Goal: Check status: Check status

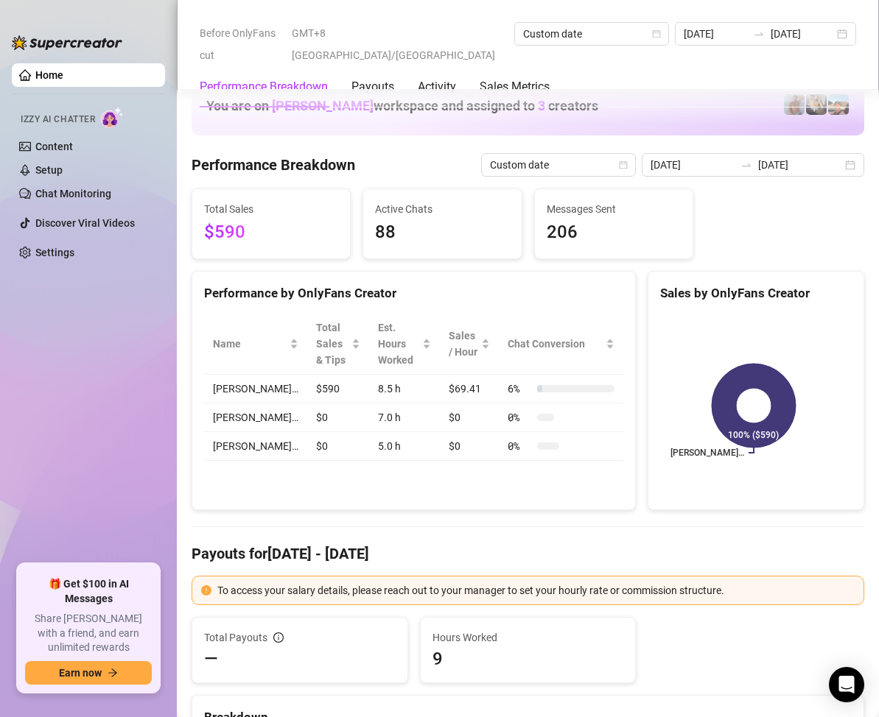
scroll to position [1768, 0]
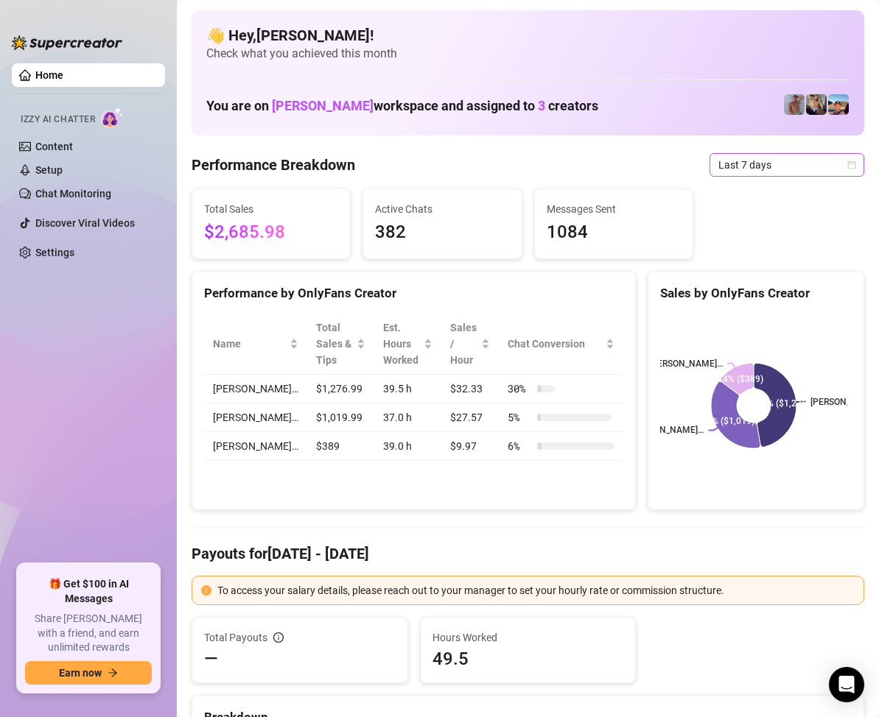
click at [847, 168] on icon "calendar" at bounding box center [851, 165] width 9 height 9
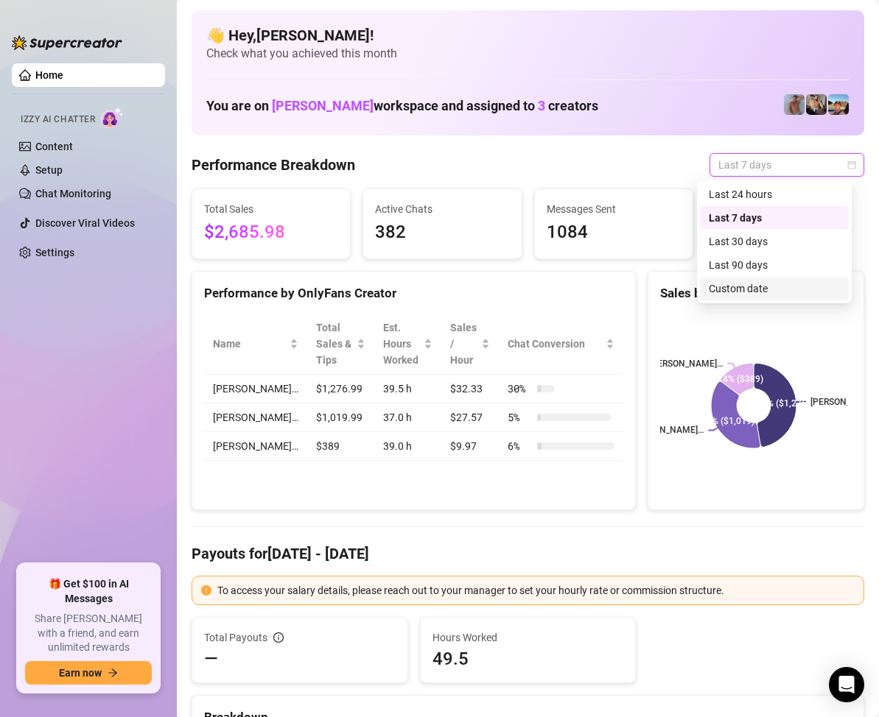
click at [760, 289] on div "Custom date" at bounding box center [774, 289] width 131 height 16
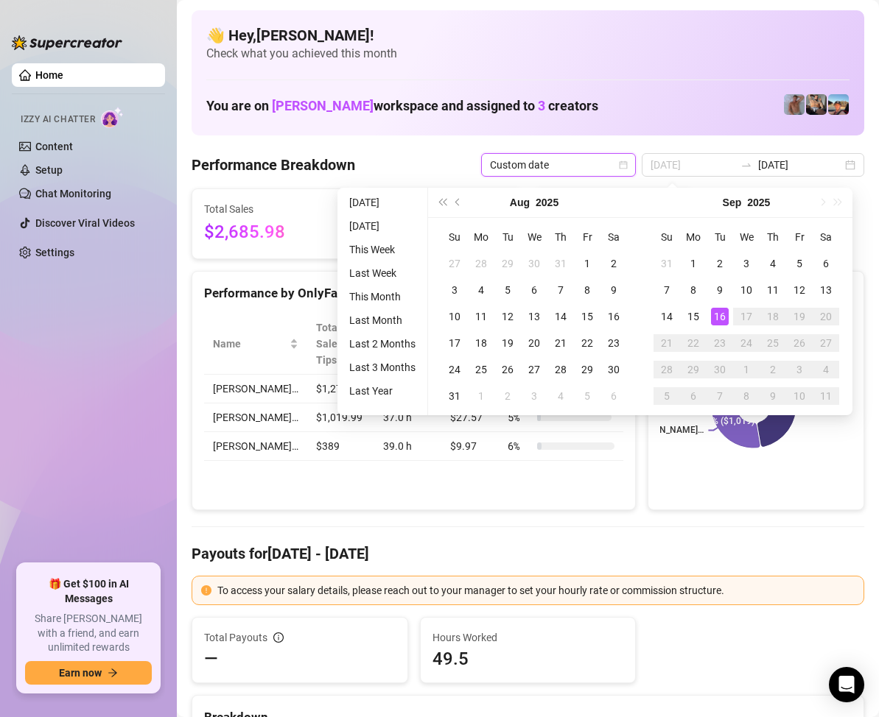
type input "[DATE]"
click at [714, 309] on div "16" at bounding box center [720, 317] width 18 height 18
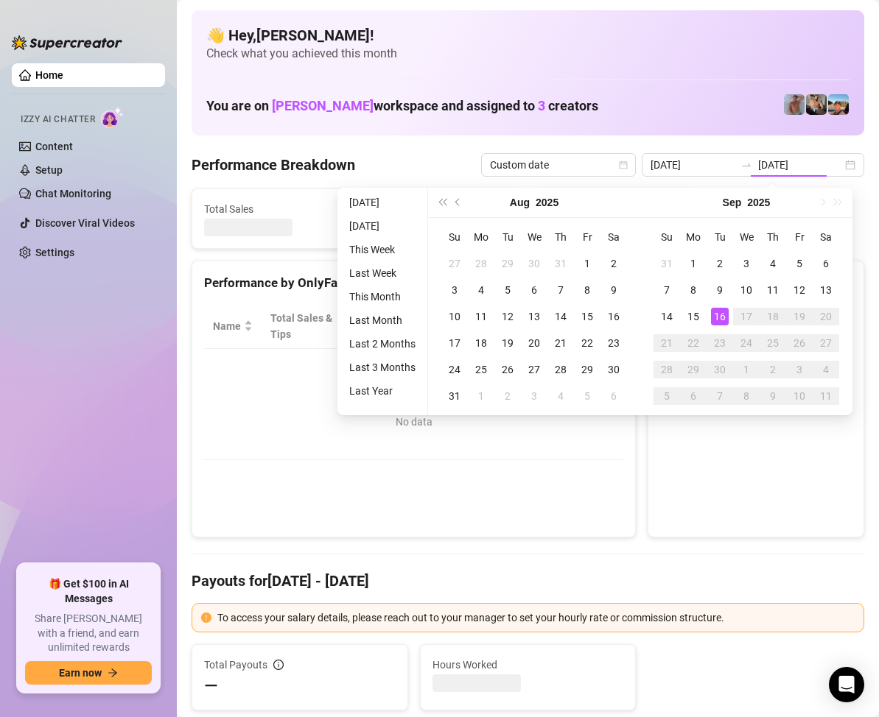
type input "[DATE]"
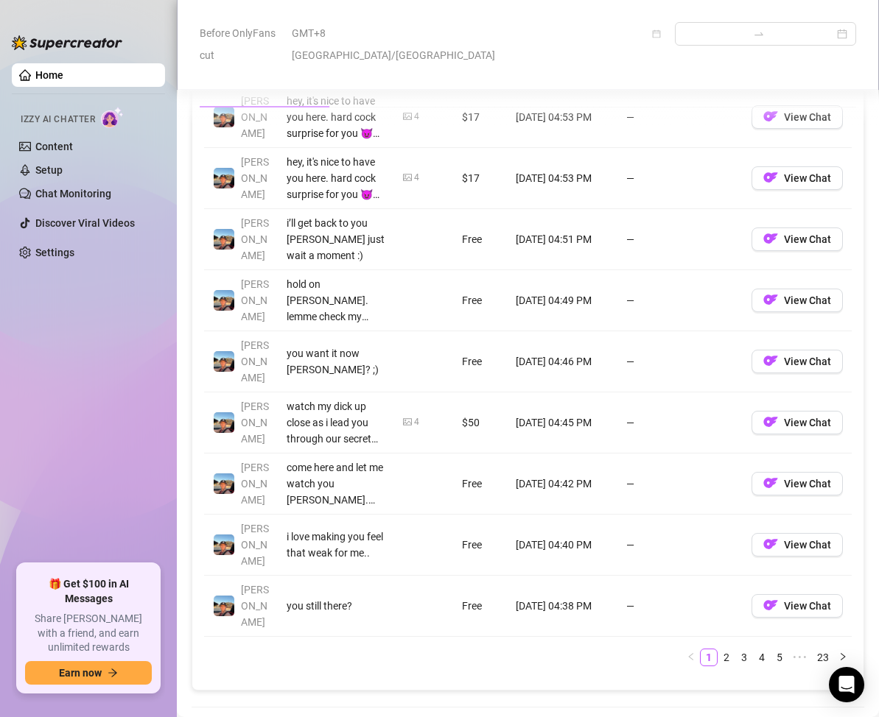
scroll to position [1915, 0]
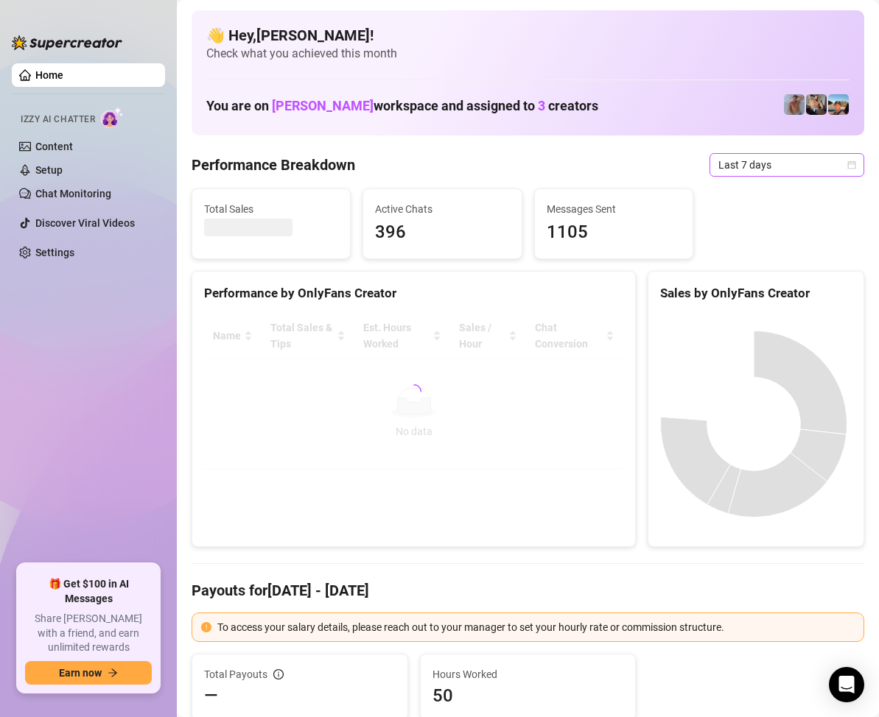
click at [847, 161] on icon "calendar" at bounding box center [851, 165] width 9 height 9
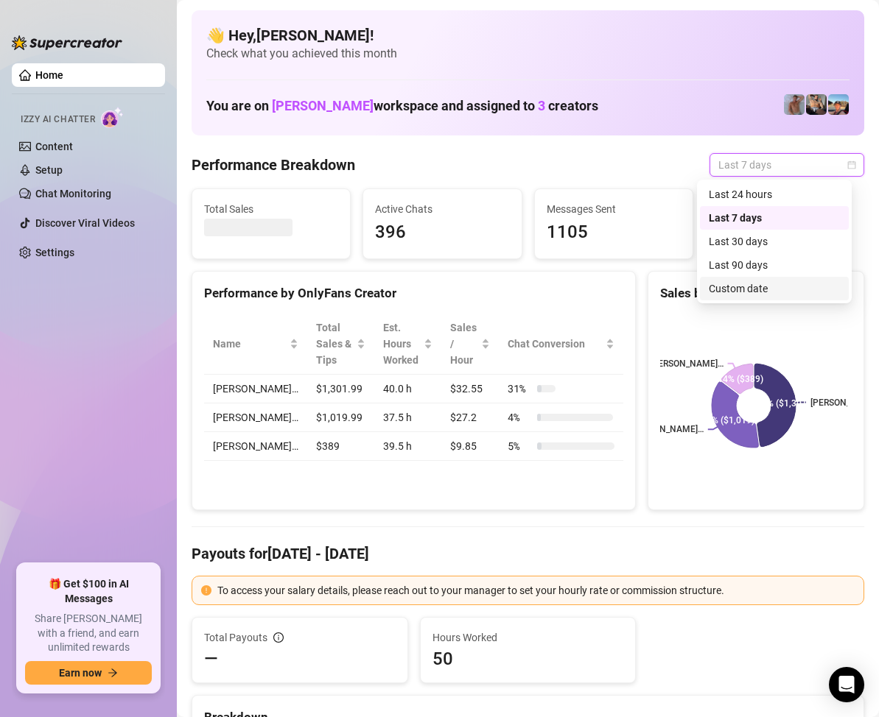
click at [736, 285] on div "Custom date" at bounding box center [774, 289] width 131 height 16
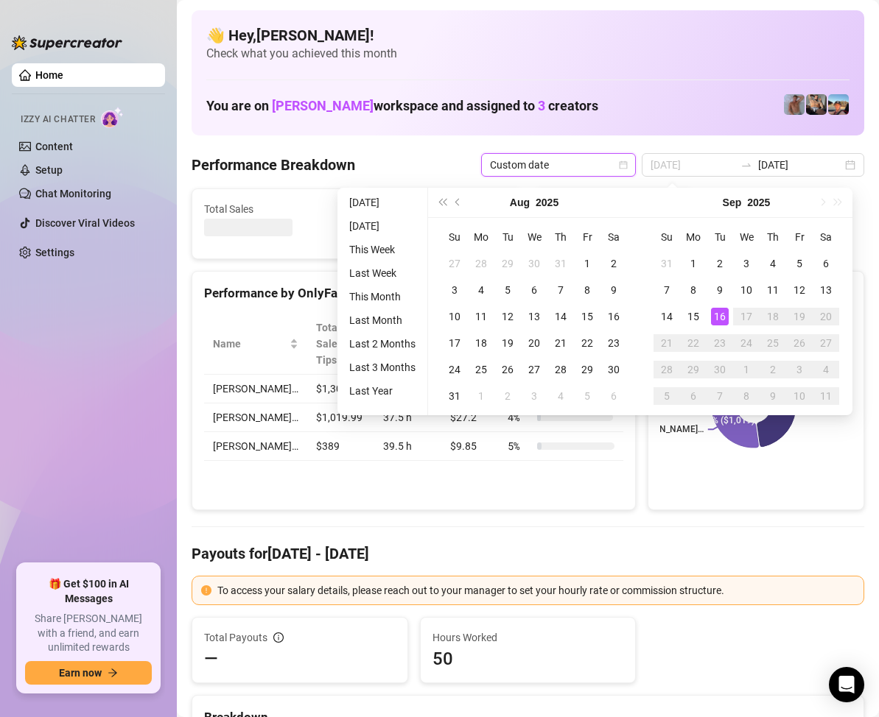
type input "[DATE]"
click at [716, 311] on div "16" at bounding box center [720, 317] width 18 height 18
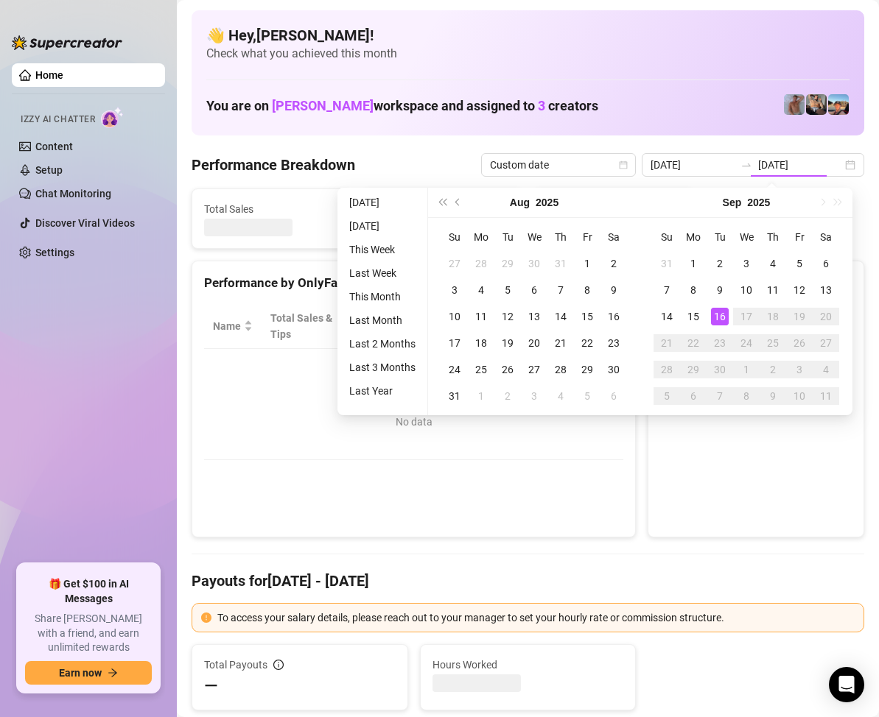
type input "[DATE]"
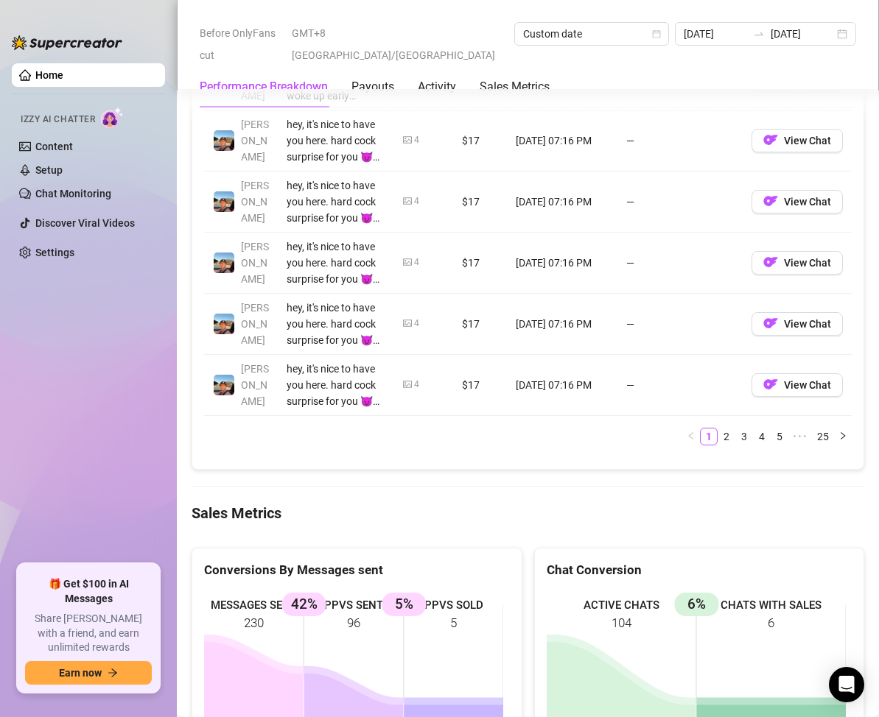
scroll to position [1989, 0]
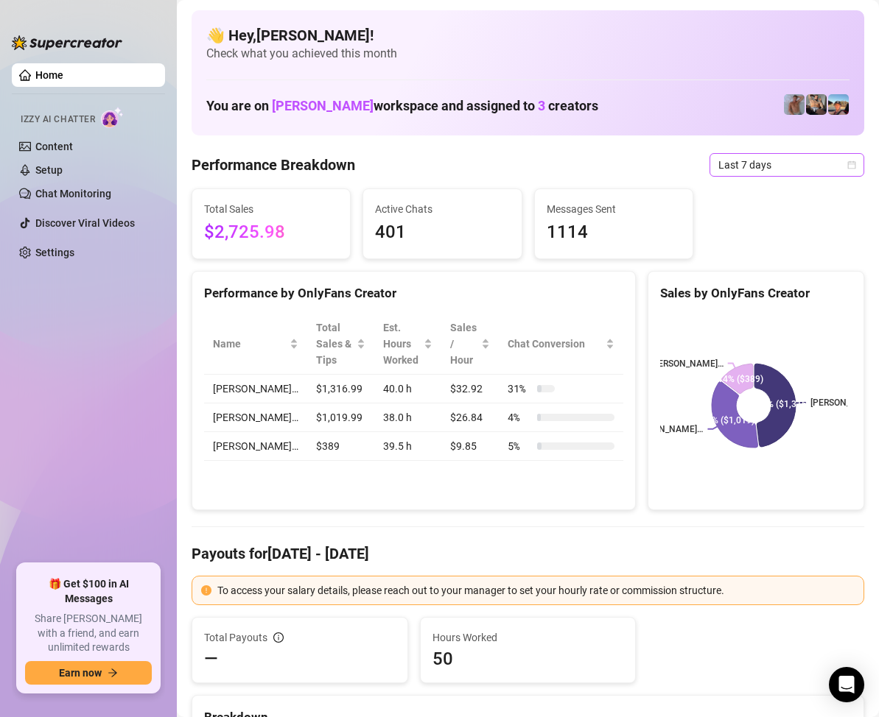
click at [848, 162] on icon "calendar" at bounding box center [852, 165] width 8 height 8
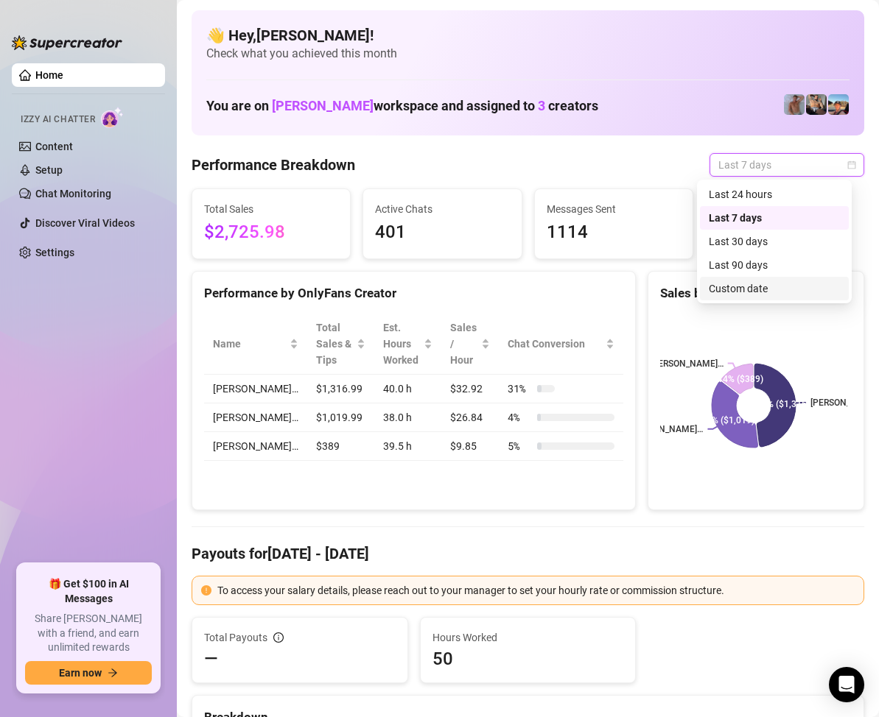
click at [762, 287] on div "Custom date" at bounding box center [774, 289] width 131 height 16
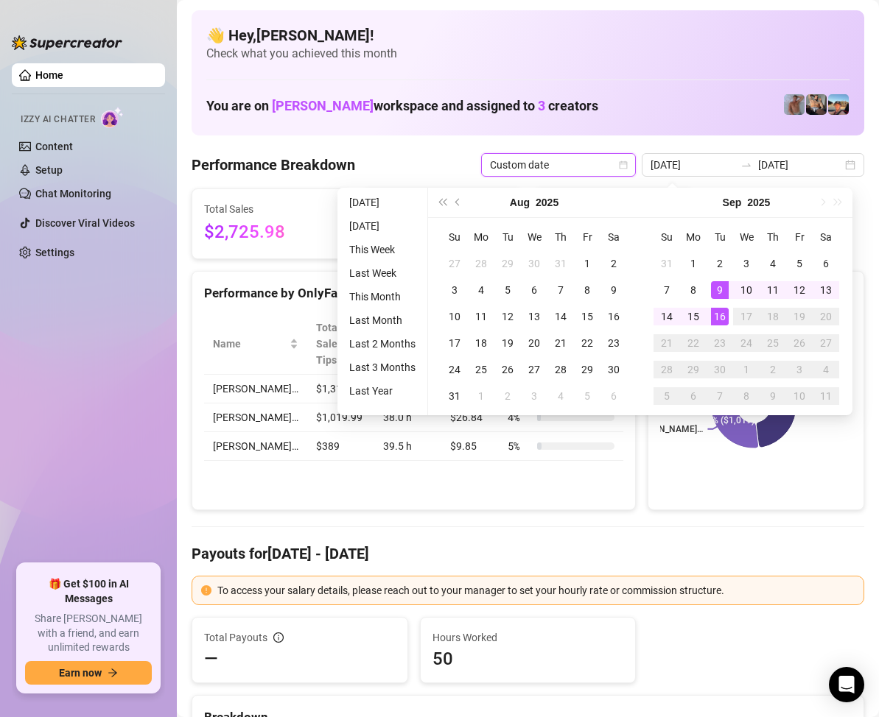
type input "[DATE]"
click at [723, 312] on div "16" at bounding box center [720, 317] width 18 height 18
click at [721, 311] on div "16" at bounding box center [720, 317] width 18 height 18
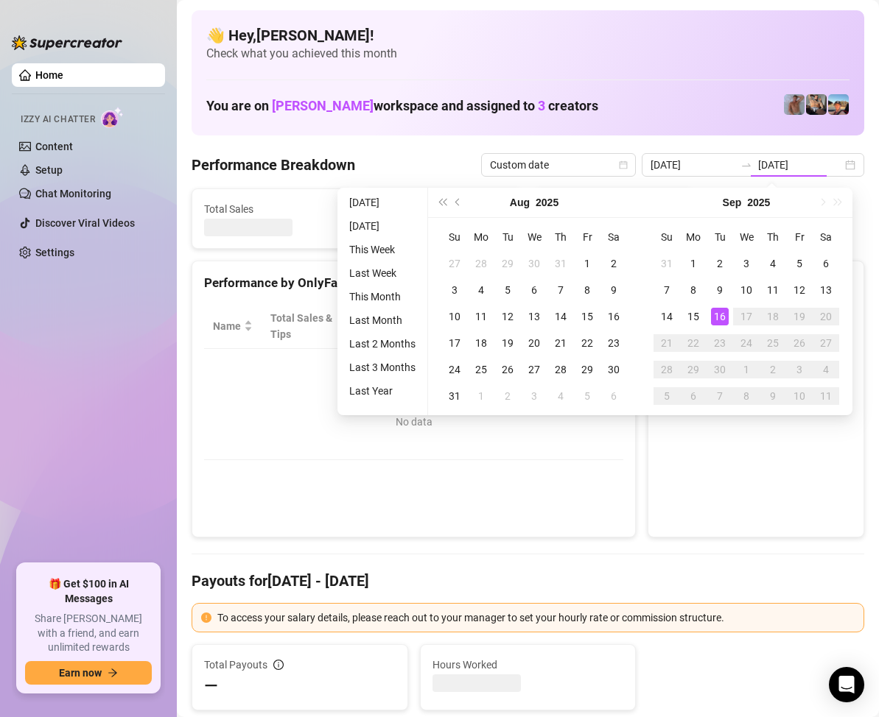
type input "[DATE]"
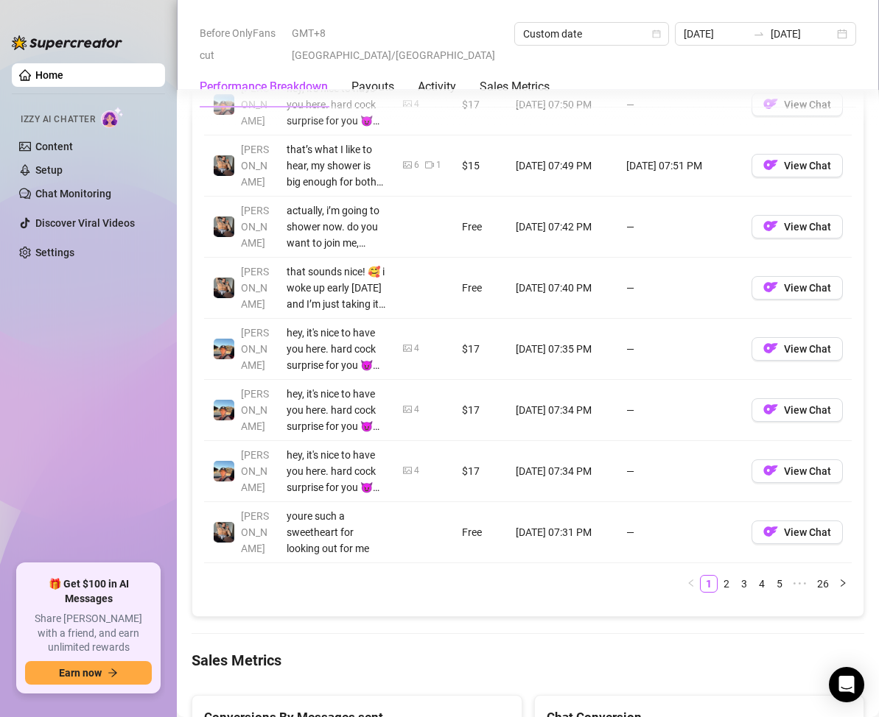
scroll to position [1841, 0]
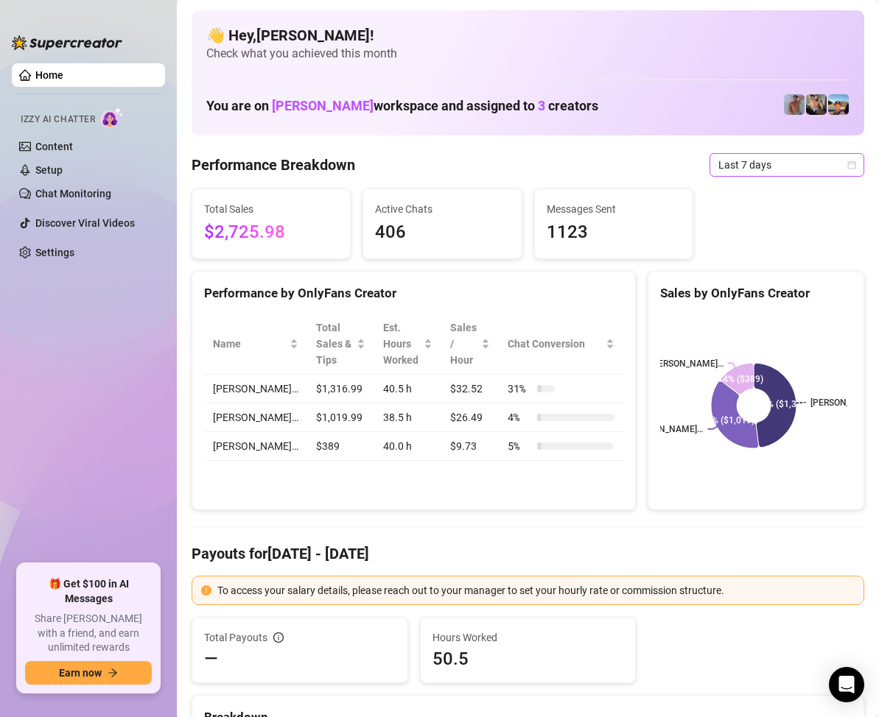
click at [848, 164] on icon "calendar" at bounding box center [852, 165] width 8 height 8
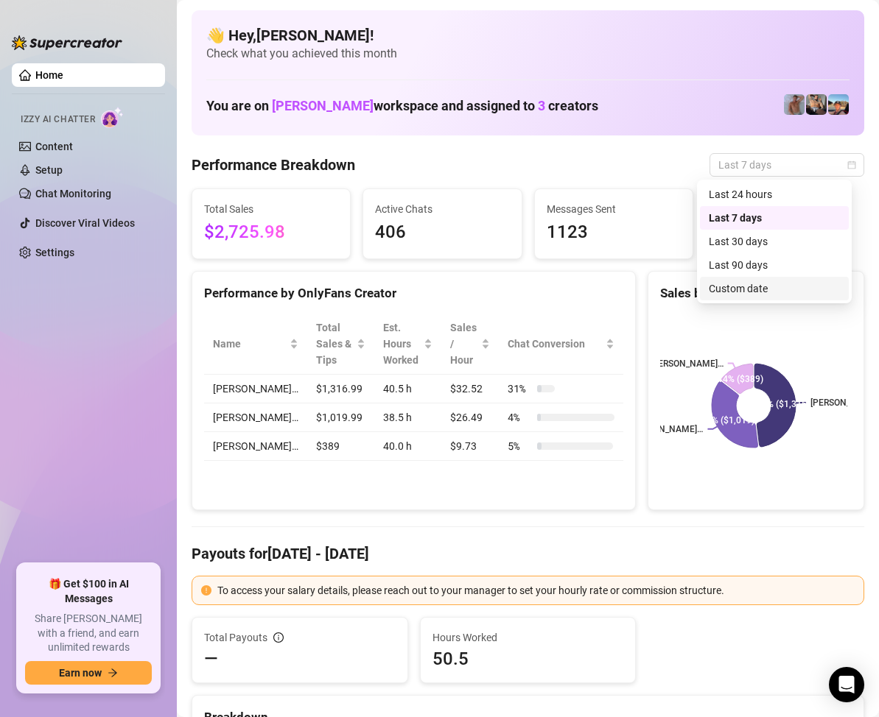
click at [756, 287] on div "Custom date" at bounding box center [774, 289] width 131 height 16
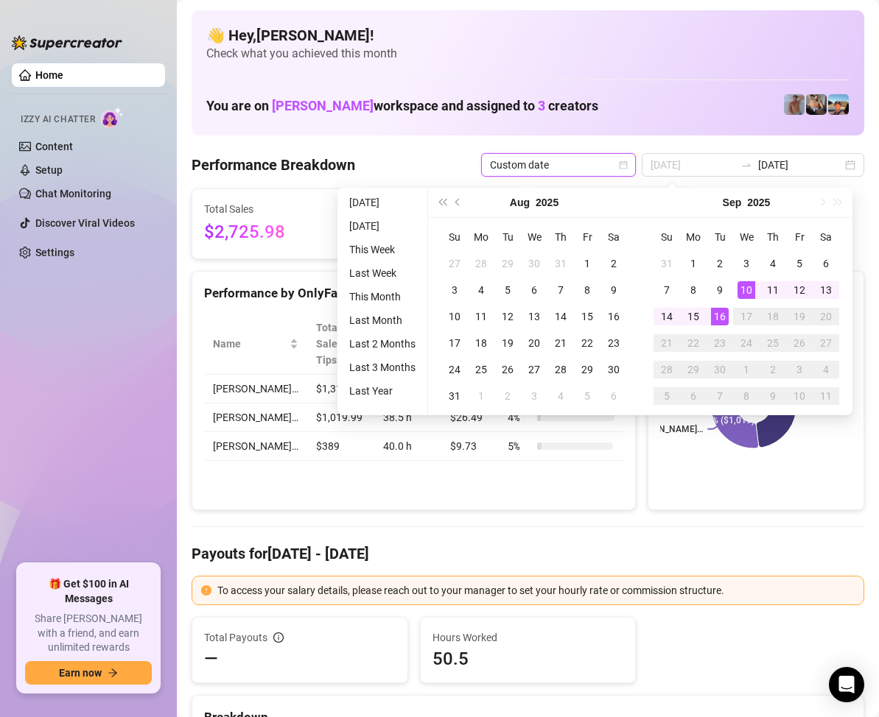
type input "[DATE]"
click at [723, 314] on div "16" at bounding box center [720, 317] width 18 height 18
click at [723, 312] on div "16" at bounding box center [720, 317] width 18 height 18
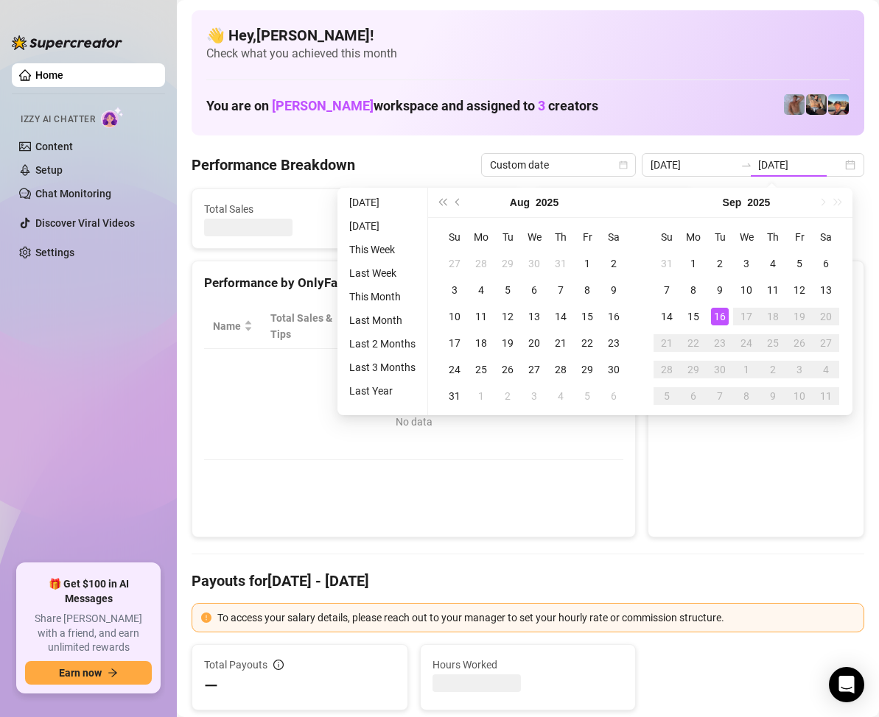
type input "[DATE]"
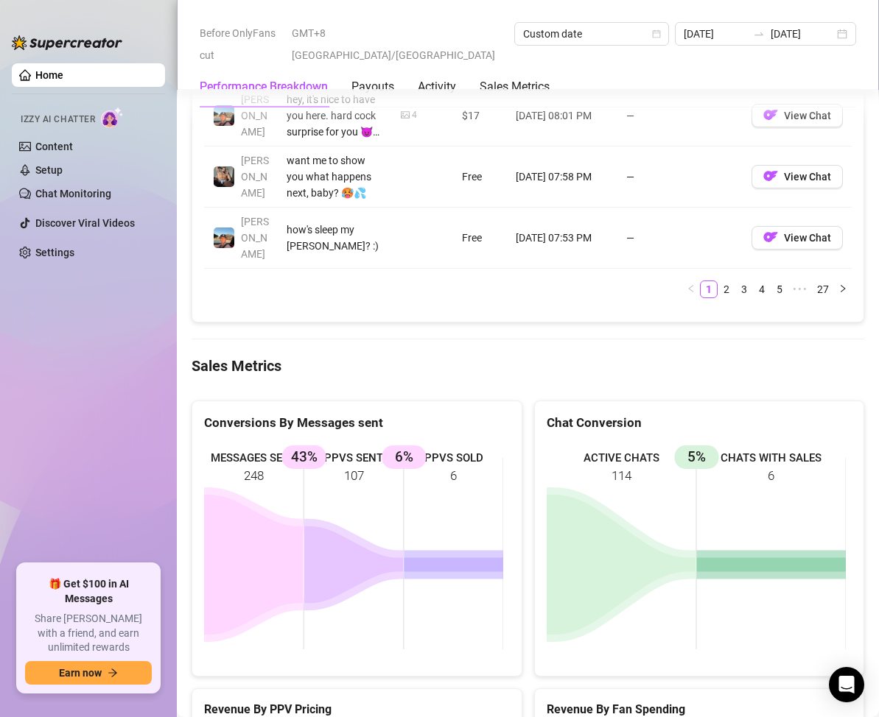
scroll to position [1989, 0]
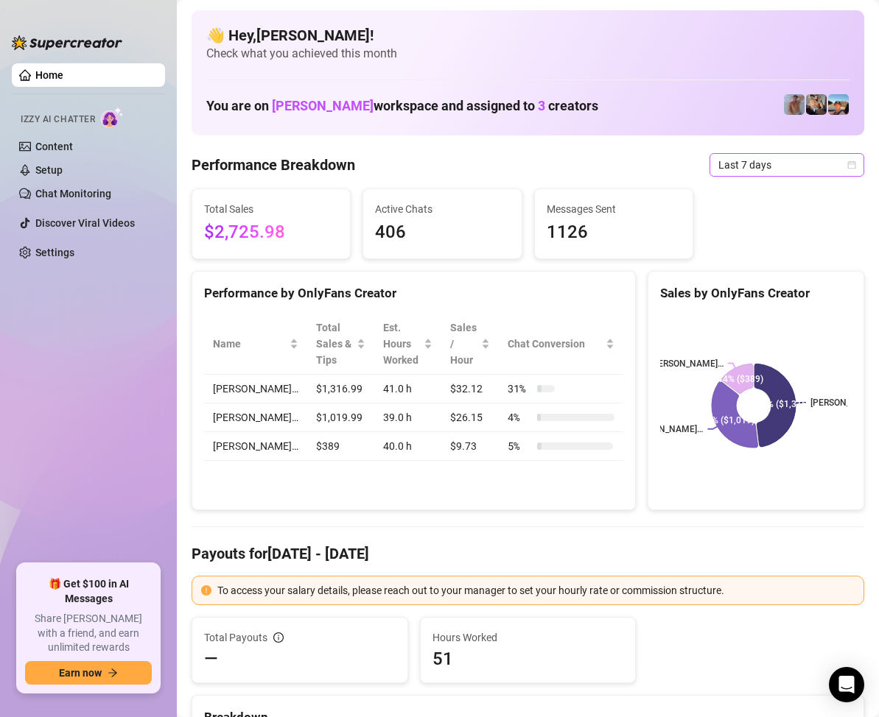
click at [847, 161] on icon "calendar" at bounding box center [851, 165] width 9 height 9
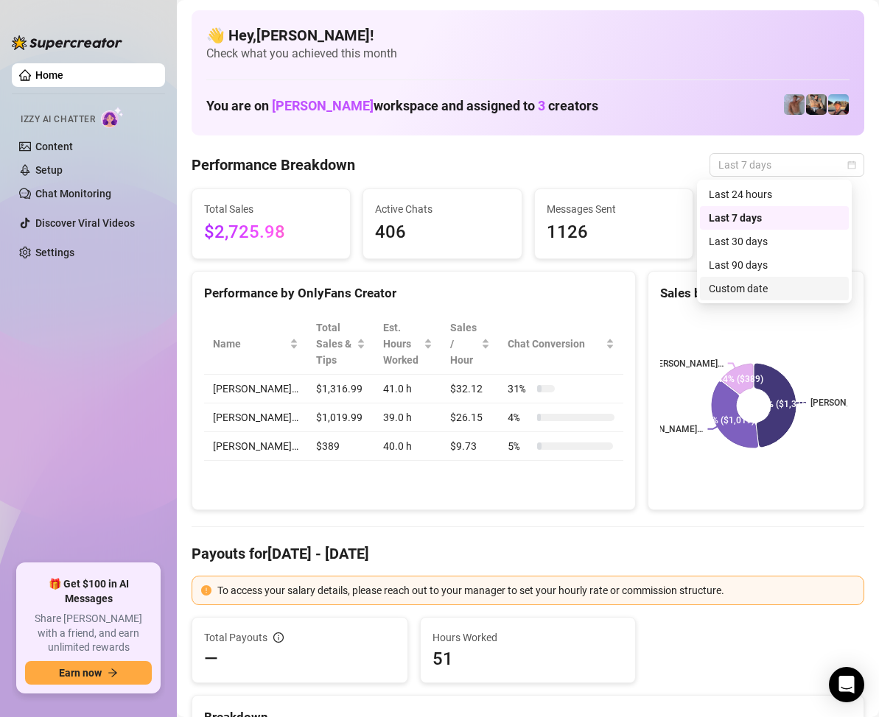
click at [748, 284] on div "Custom date" at bounding box center [774, 289] width 131 height 16
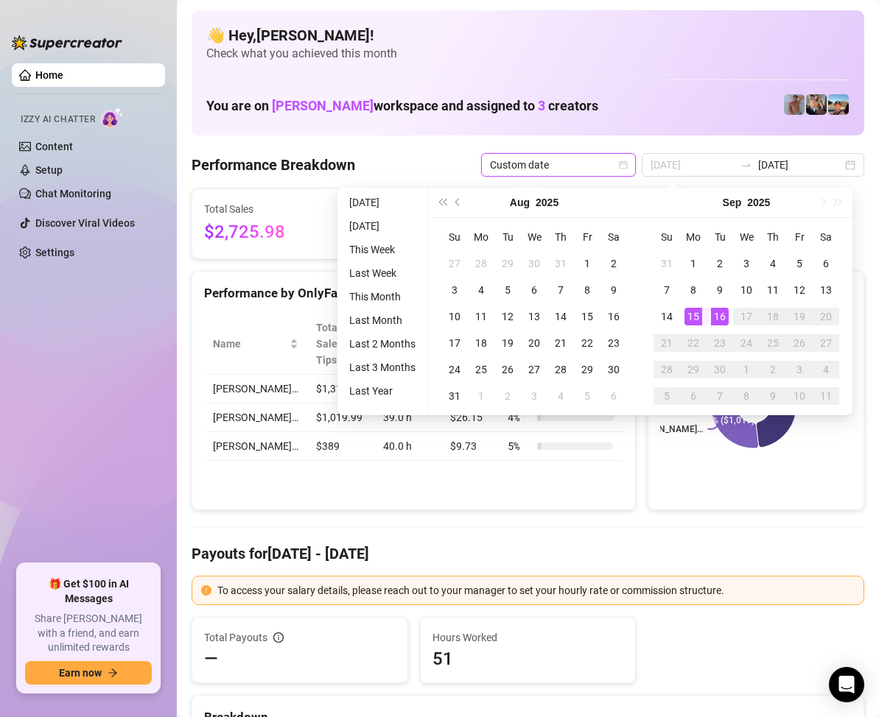
type input "[DATE]"
click at [718, 312] on div "16" at bounding box center [720, 317] width 18 height 18
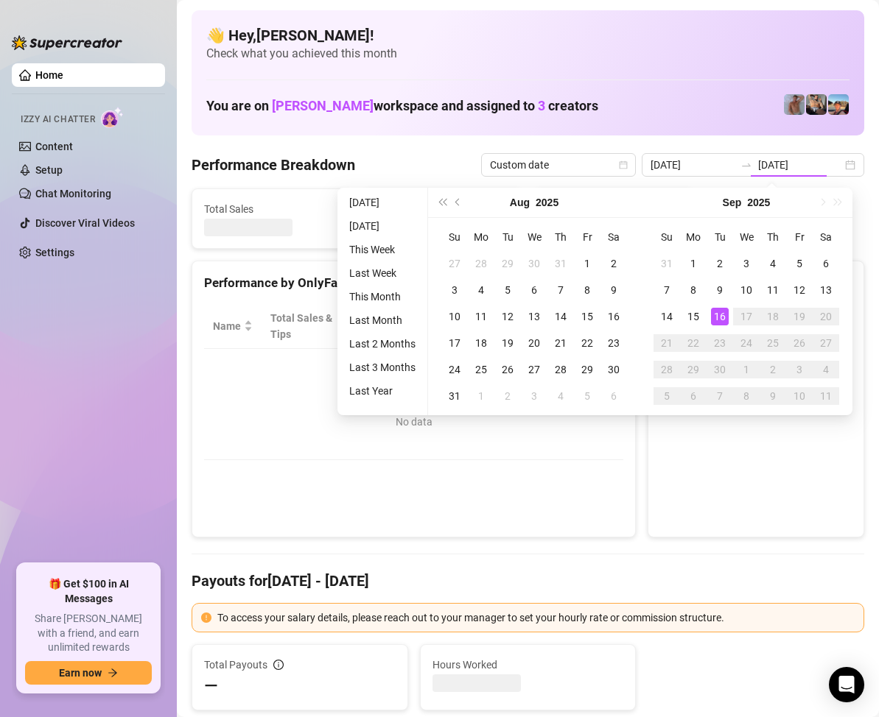
type input "[DATE]"
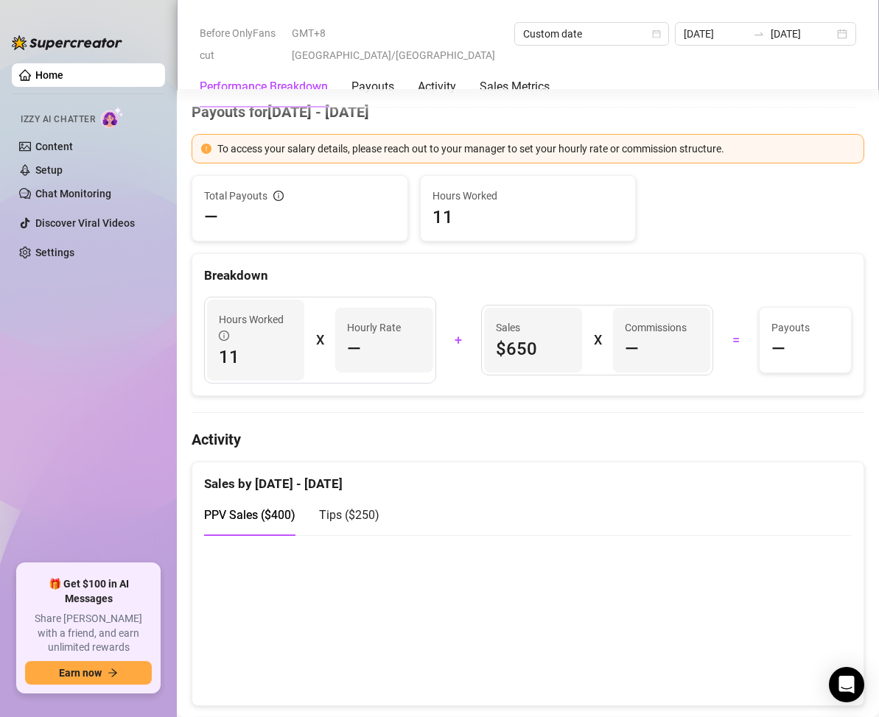
scroll to position [147, 0]
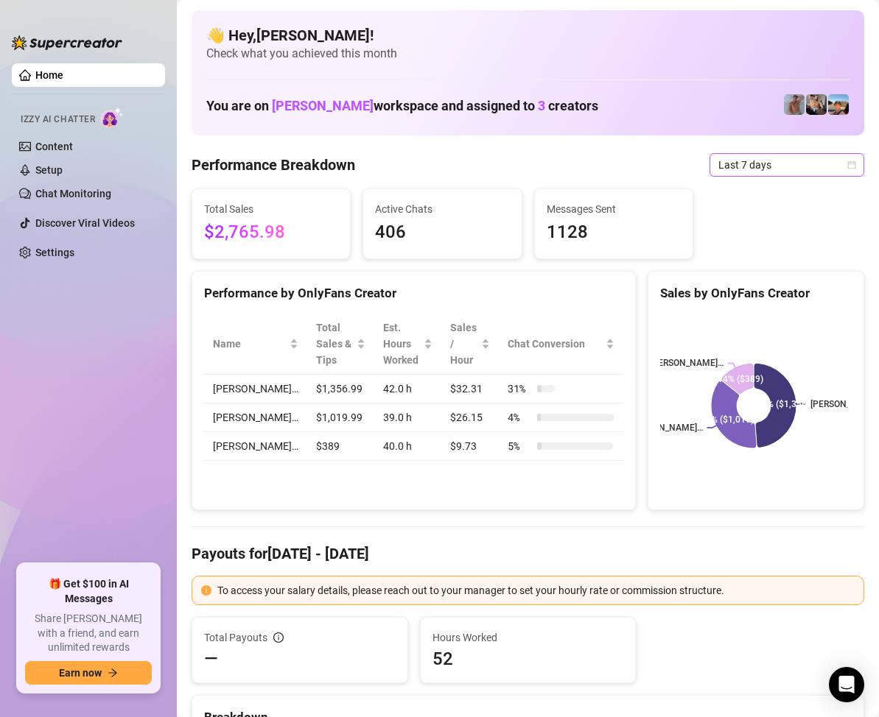
click at [847, 164] on icon "calendar" at bounding box center [851, 165] width 9 height 9
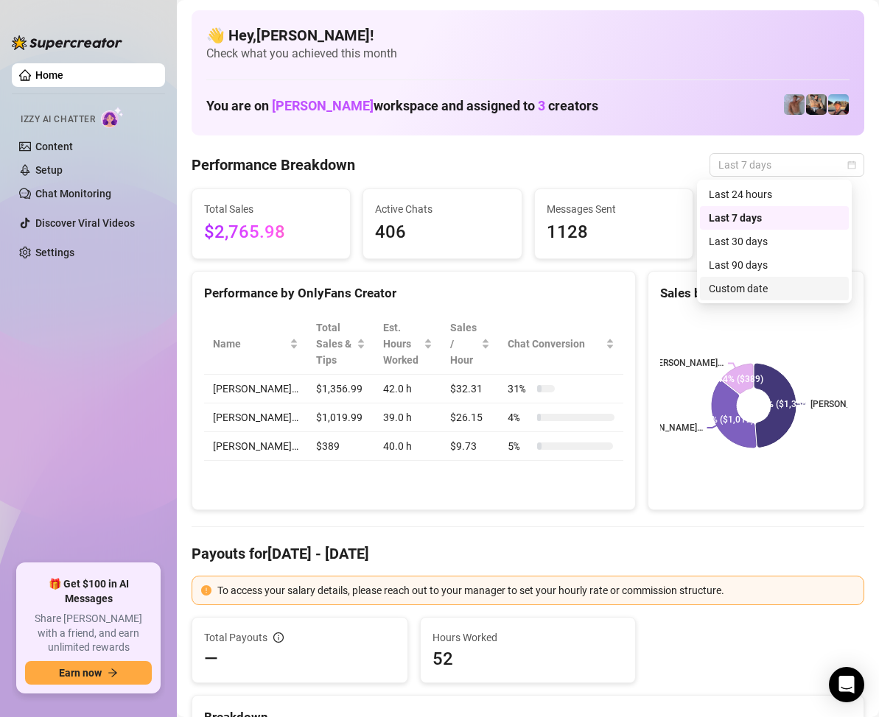
click at [755, 283] on div "Custom date" at bounding box center [774, 289] width 131 height 16
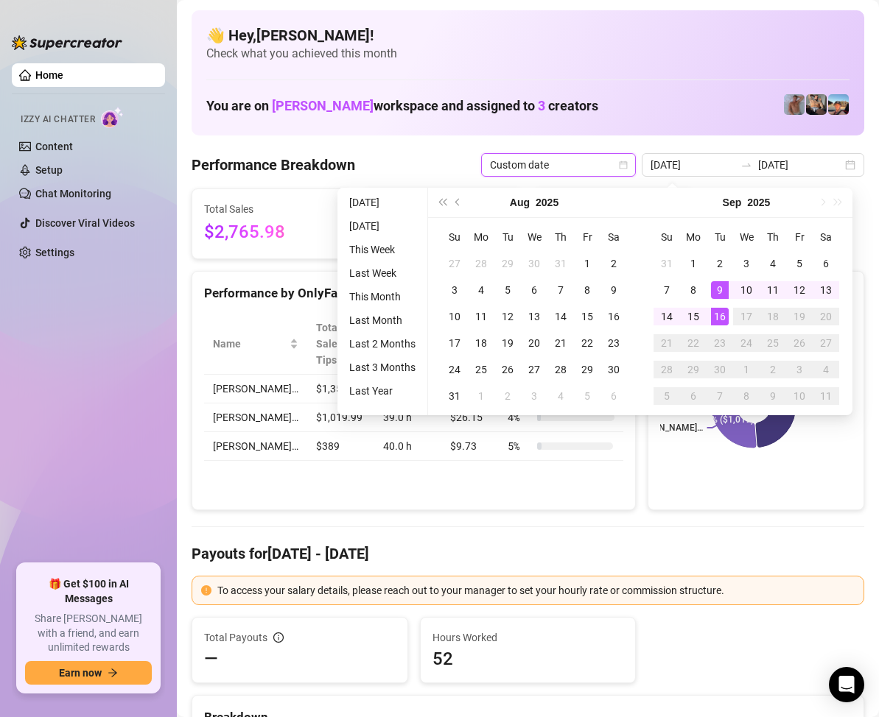
type input "[DATE]"
click at [718, 315] on div "16" at bounding box center [720, 317] width 18 height 18
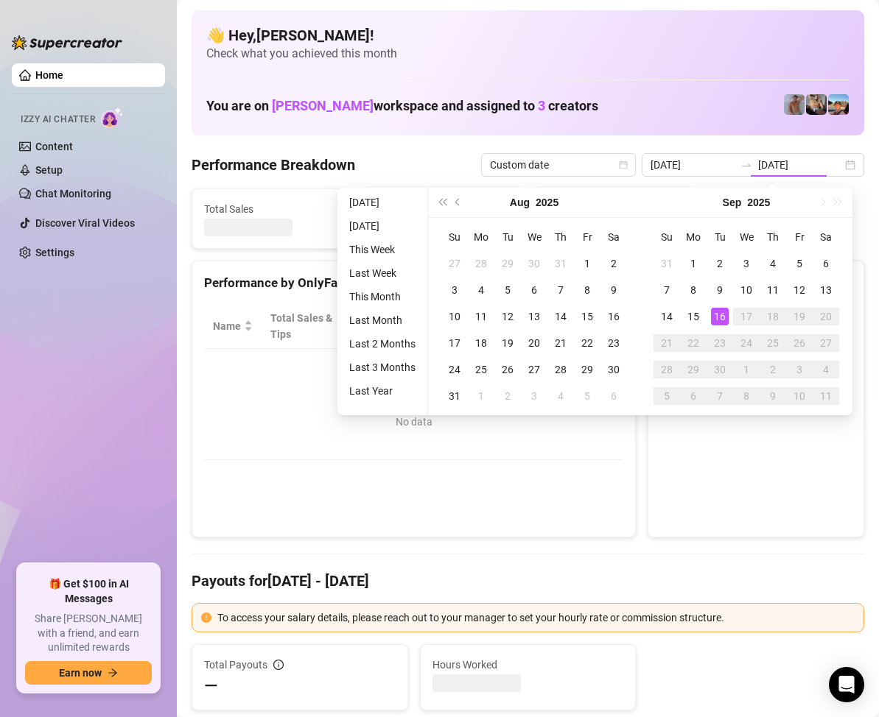
type input "[DATE]"
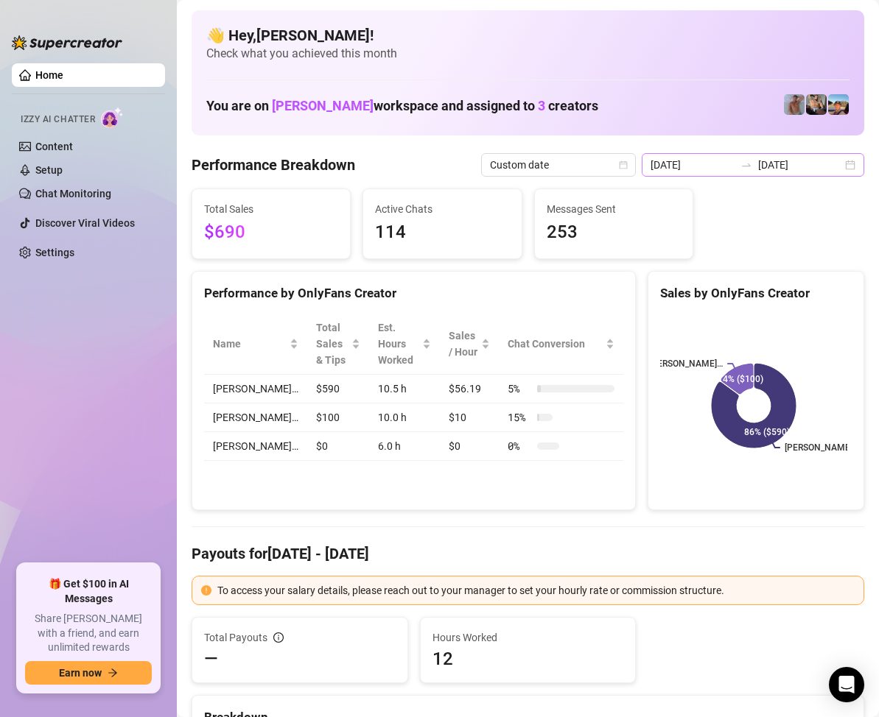
click at [833, 168] on div "[DATE] [DATE]" at bounding box center [753, 165] width 222 height 24
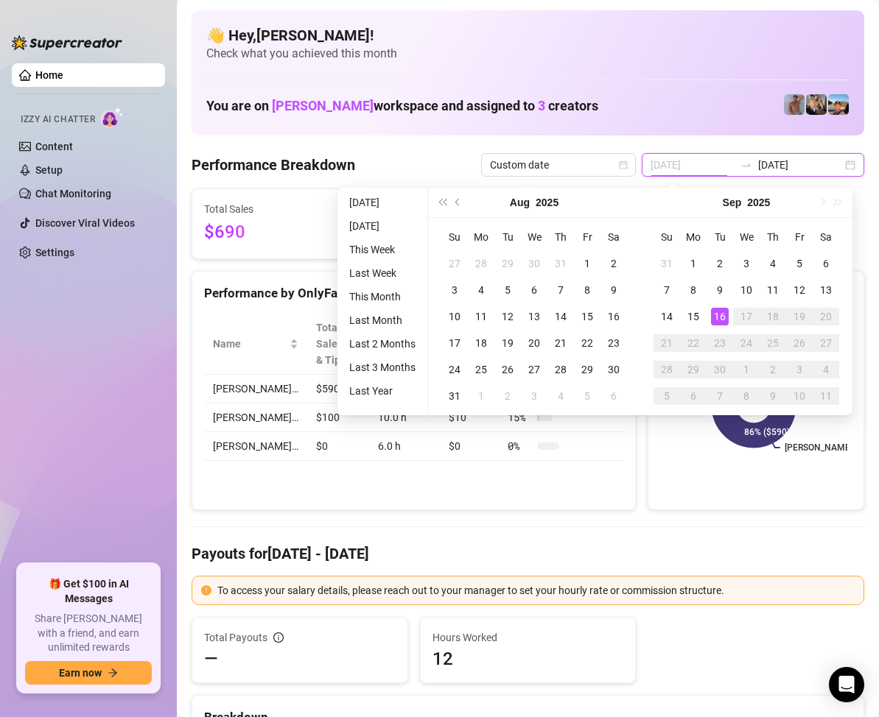
type input "[DATE]"
click at [711, 315] on div "16" at bounding box center [720, 317] width 18 height 18
click at [713, 314] on div "16" at bounding box center [720, 317] width 18 height 18
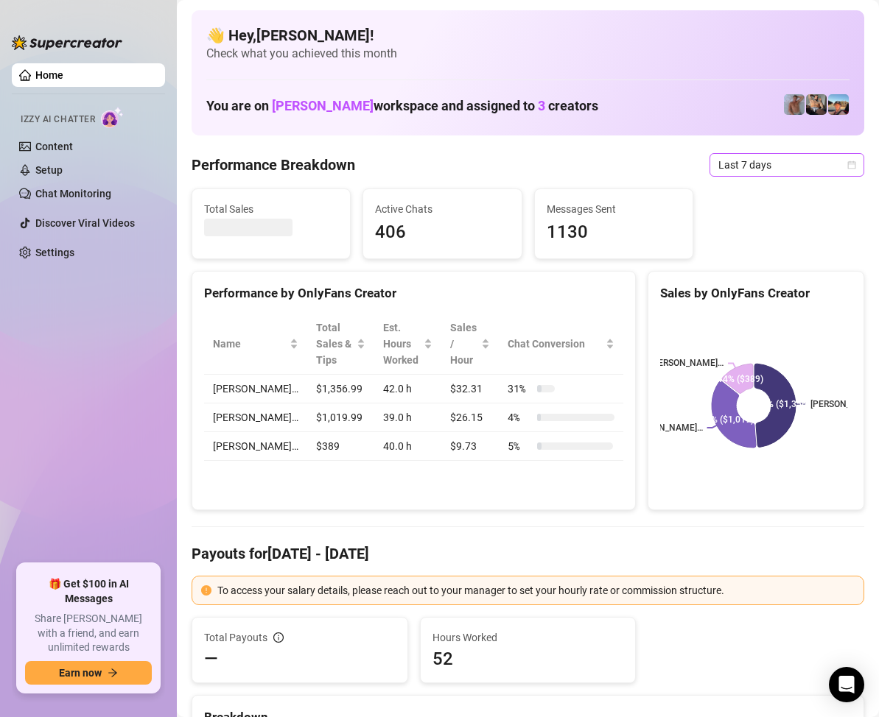
click at [834, 158] on span "Last 7 days" at bounding box center [786, 165] width 137 height 22
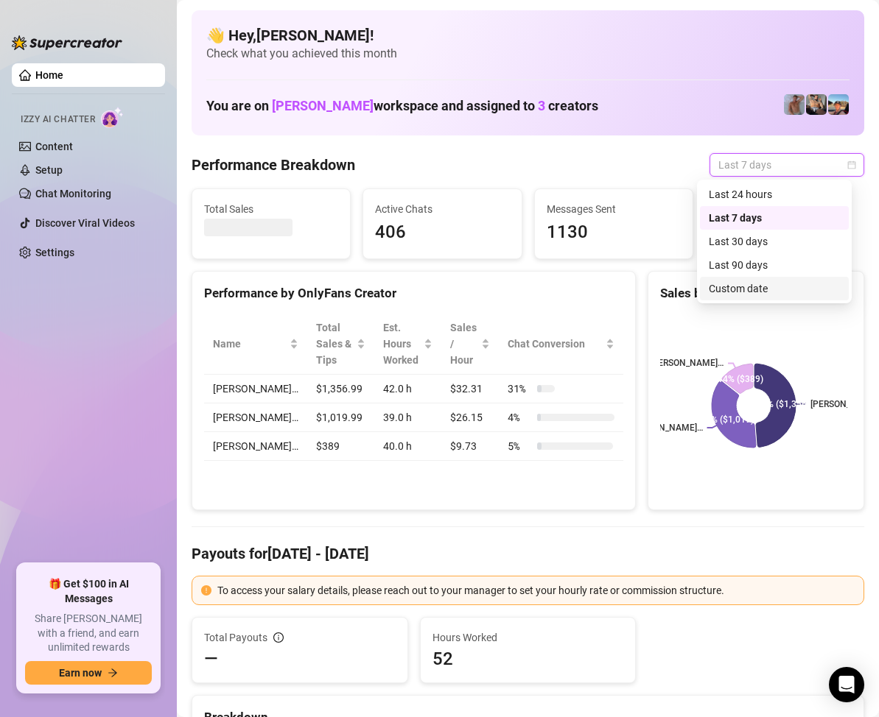
click at [747, 282] on div "Custom date" at bounding box center [774, 289] width 131 height 16
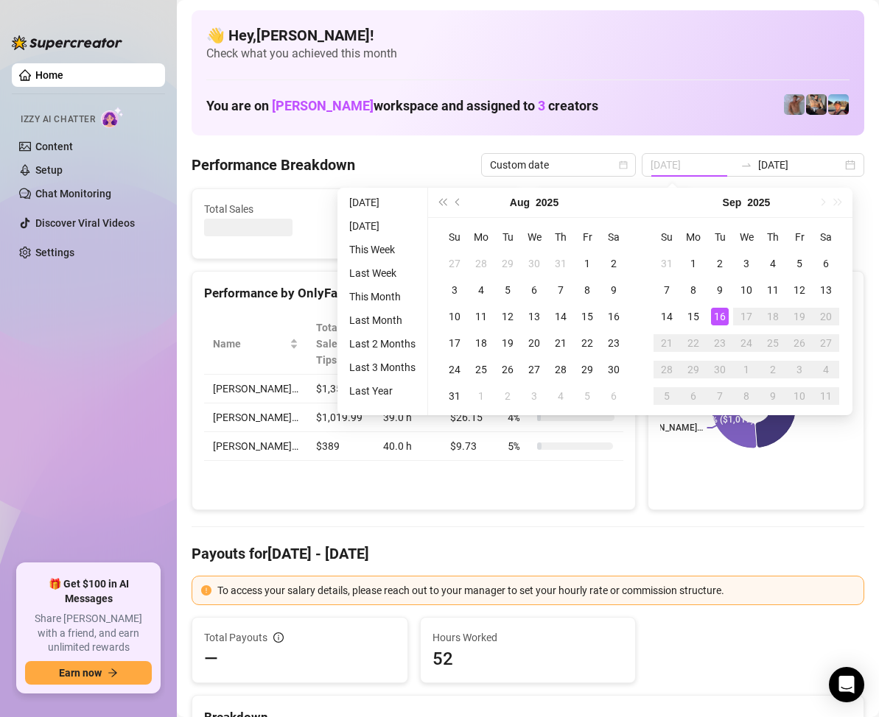
click at [723, 306] on td "16" at bounding box center [719, 316] width 27 height 27
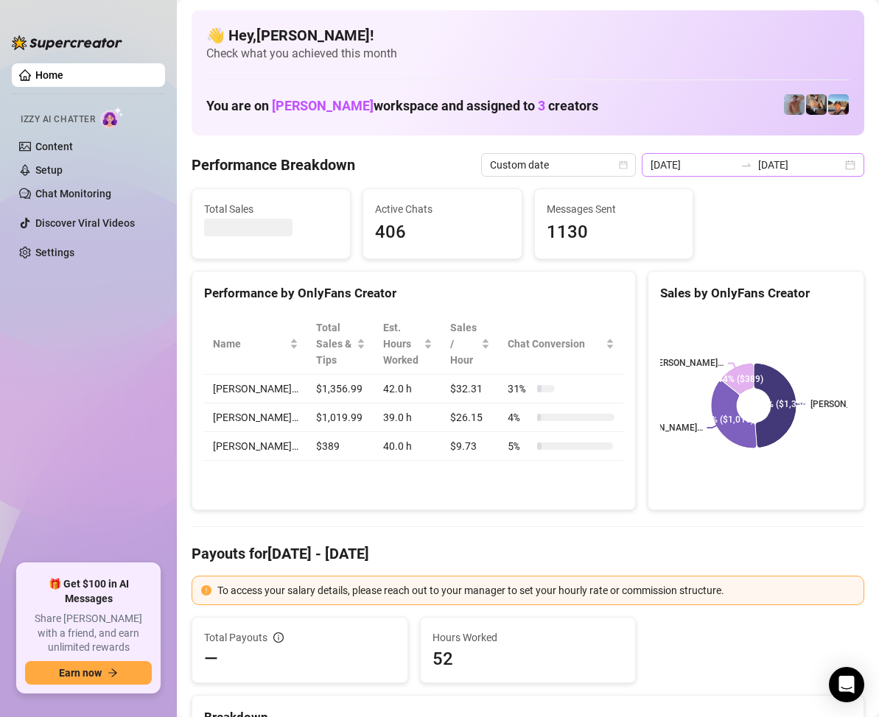
click at [838, 166] on div "[DATE] [DATE]" at bounding box center [753, 165] width 222 height 24
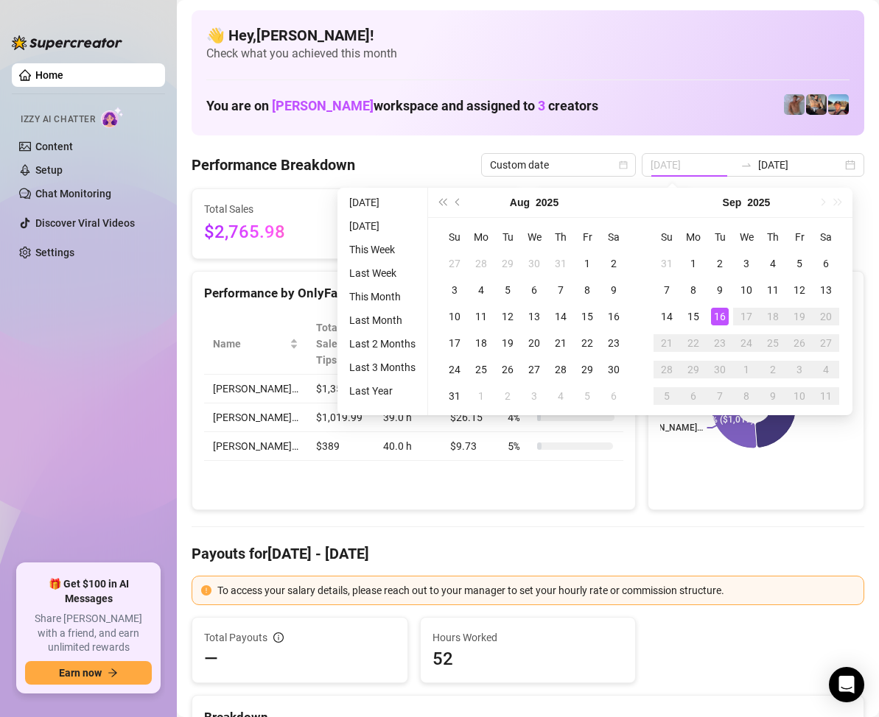
click at [726, 312] on div "16" at bounding box center [720, 317] width 18 height 18
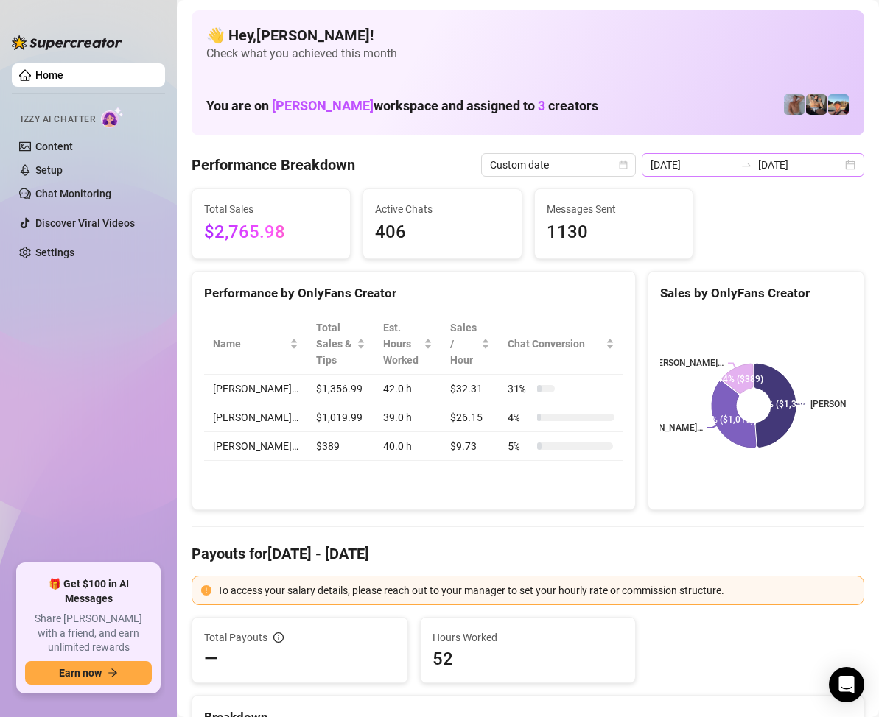
click at [842, 167] on div "[DATE] [DATE]" at bounding box center [753, 165] width 222 height 24
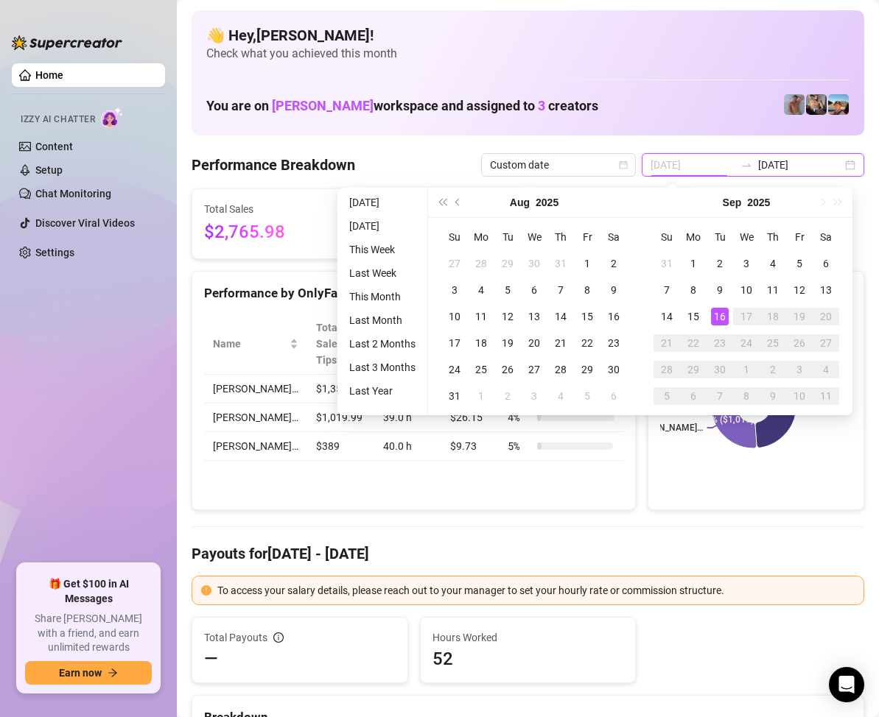
type input "[DATE]"
click at [727, 315] on div "16" at bounding box center [720, 317] width 18 height 18
click at [726, 318] on div "16" at bounding box center [720, 317] width 18 height 18
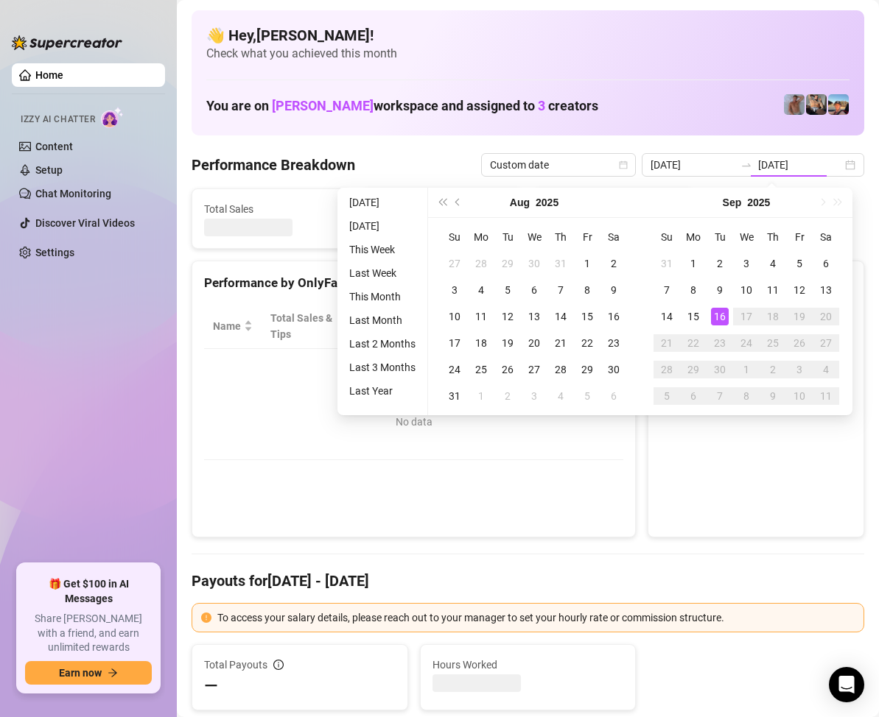
type input "[DATE]"
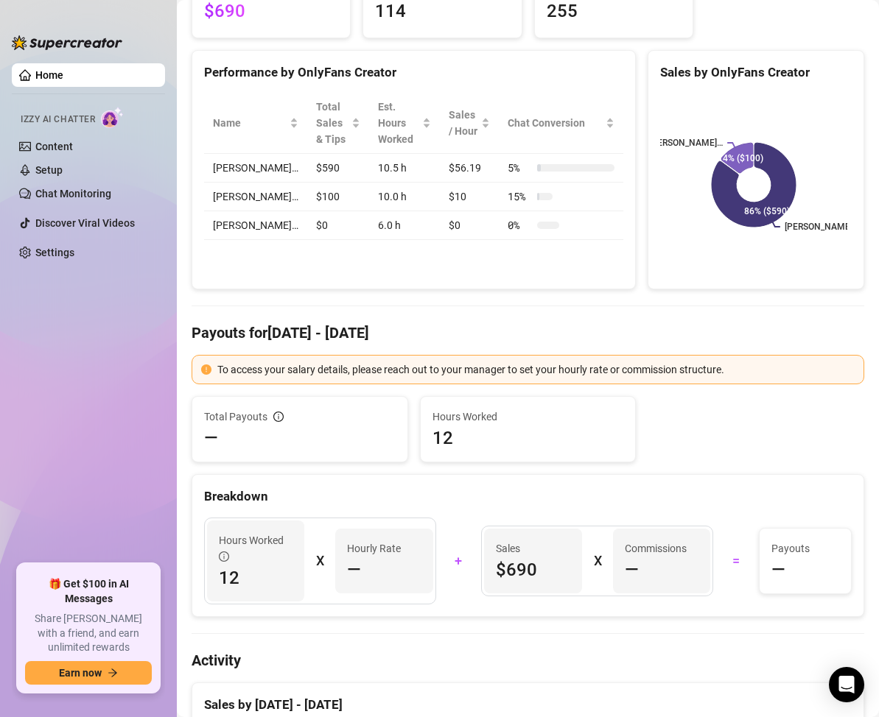
scroll to position [147, 0]
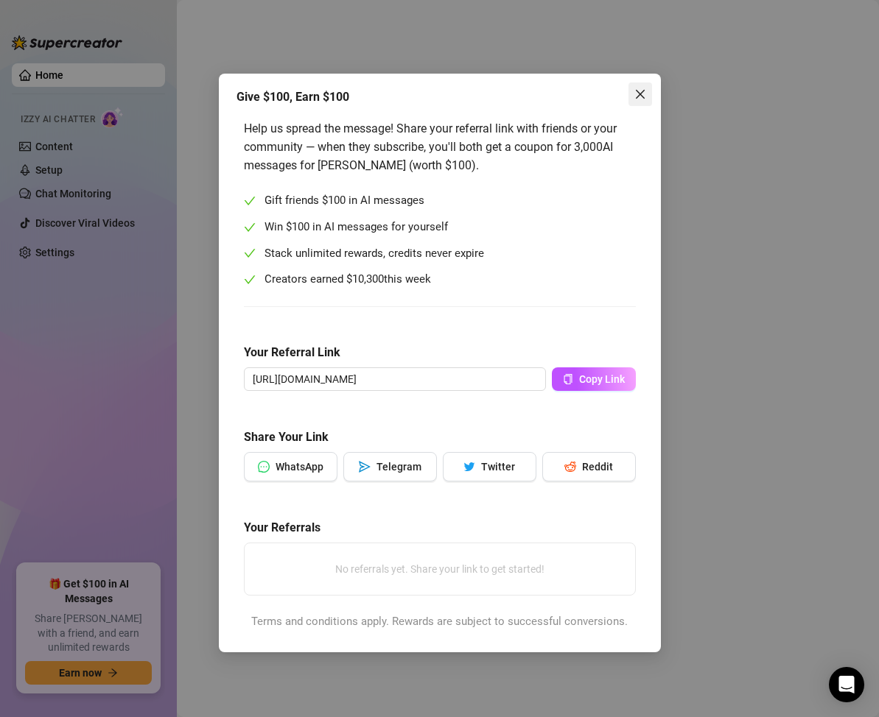
click at [636, 93] on icon "close" at bounding box center [640, 94] width 12 height 12
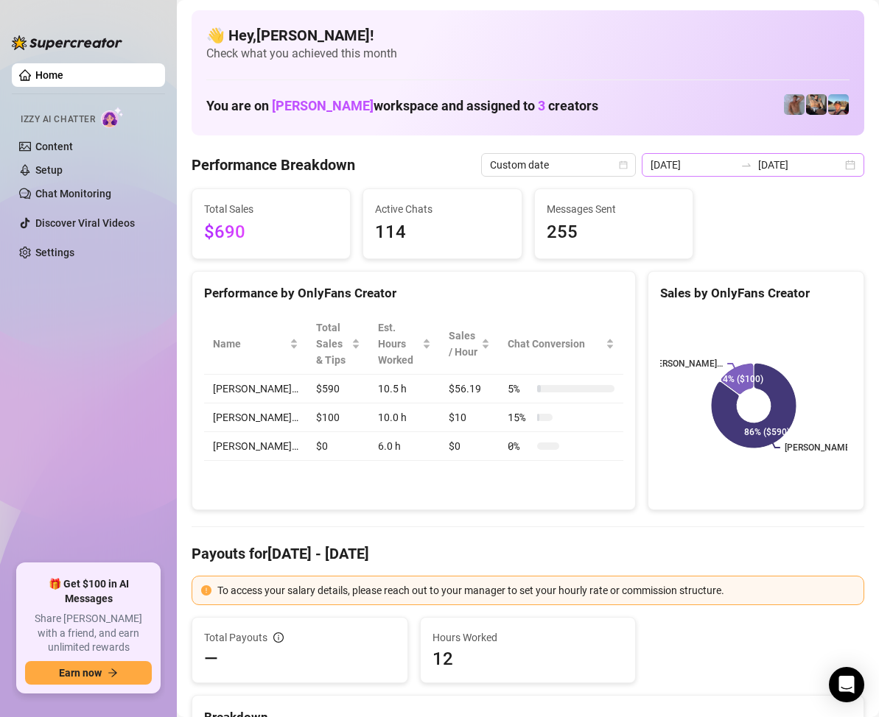
click at [837, 162] on div "[DATE] [DATE]" at bounding box center [753, 165] width 222 height 24
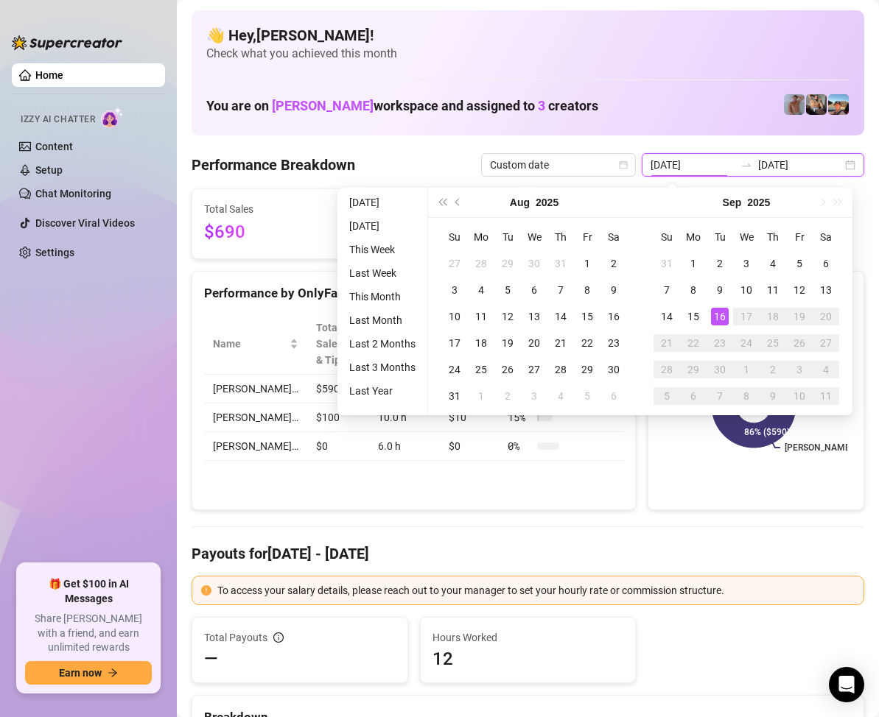
type input "[DATE]"
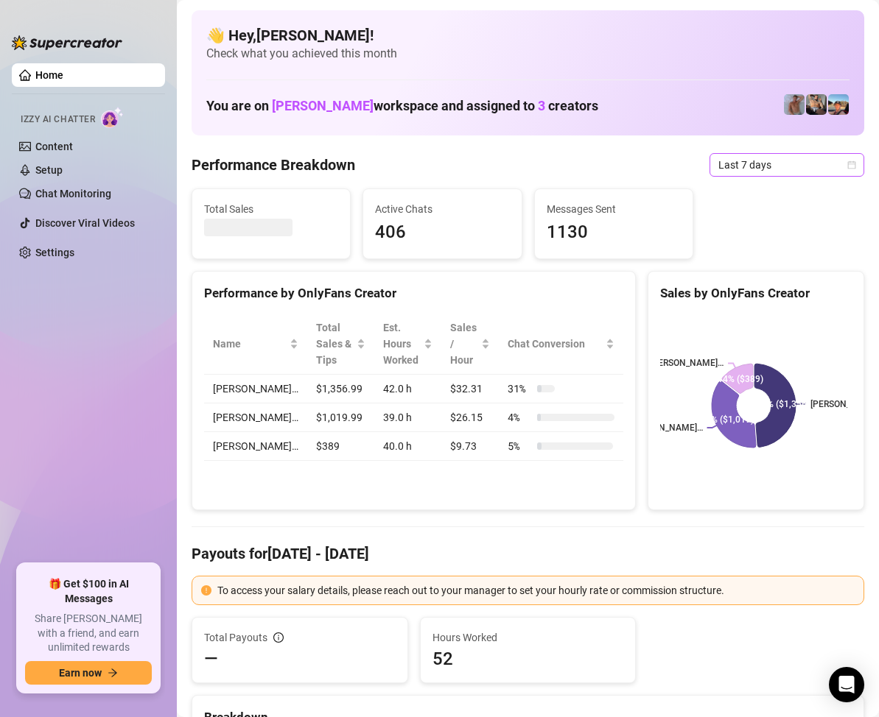
click at [847, 161] on icon "calendar" at bounding box center [851, 165] width 9 height 9
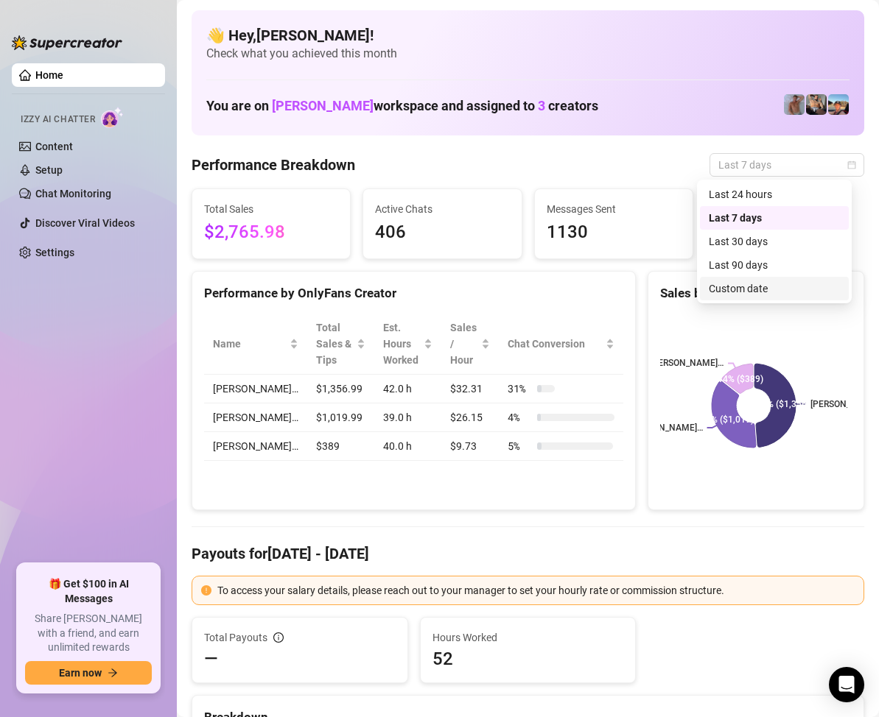
click at [748, 284] on div "Custom date" at bounding box center [774, 289] width 131 height 16
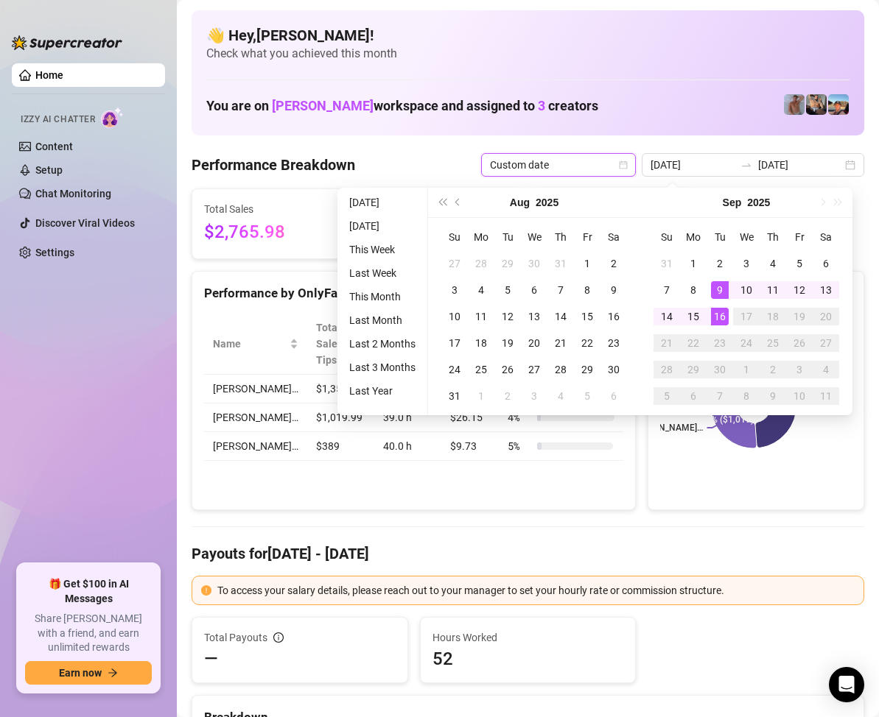
type input "[DATE]"
click at [717, 309] on div "16" at bounding box center [720, 317] width 18 height 18
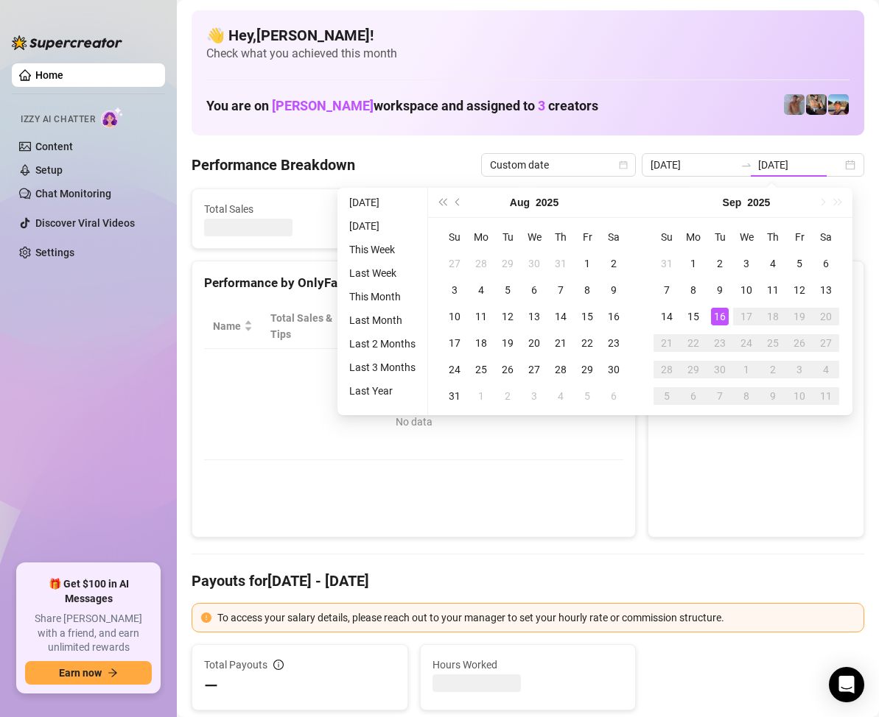
type input "[DATE]"
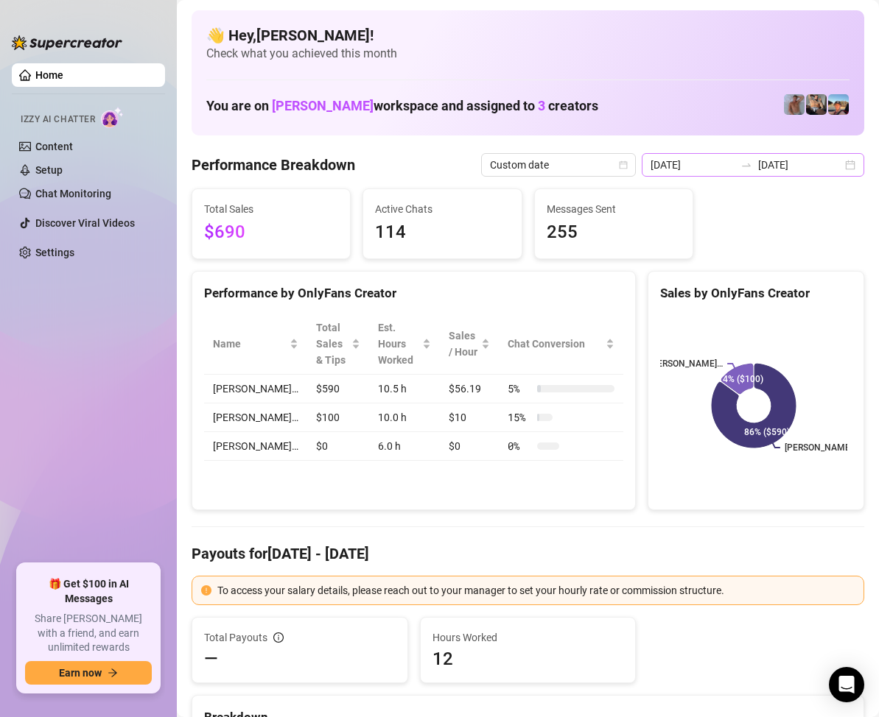
click at [843, 161] on div "[DATE] [DATE]" at bounding box center [753, 165] width 222 height 24
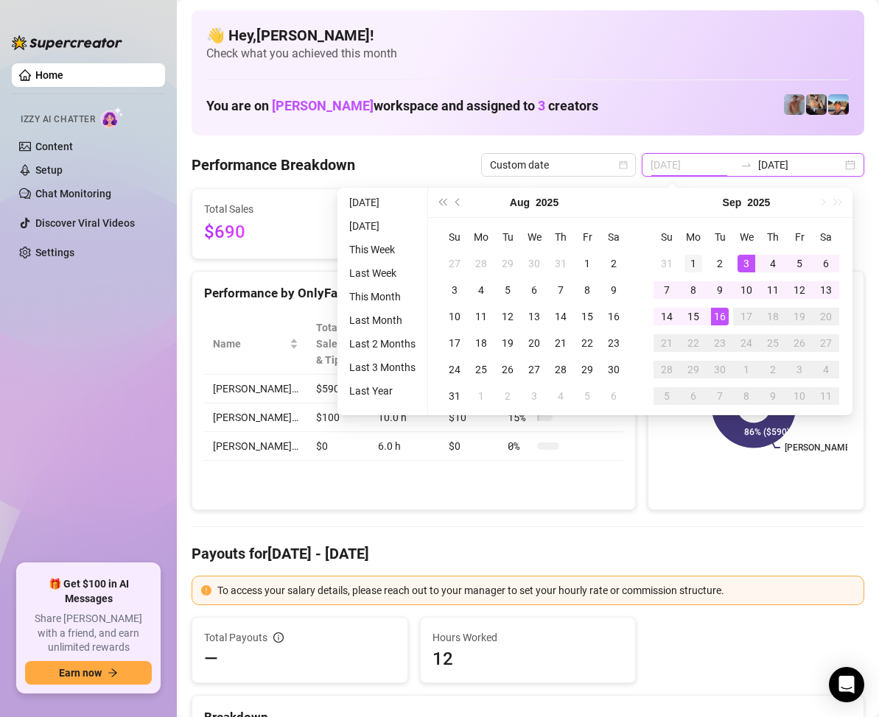
type input "[DATE]"
click at [683, 256] on td "1" at bounding box center [693, 263] width 27 height 27
type input "[DATE]"
click at [721, 311] on div "16" at bounding box center [720, 317] width 18 height 18
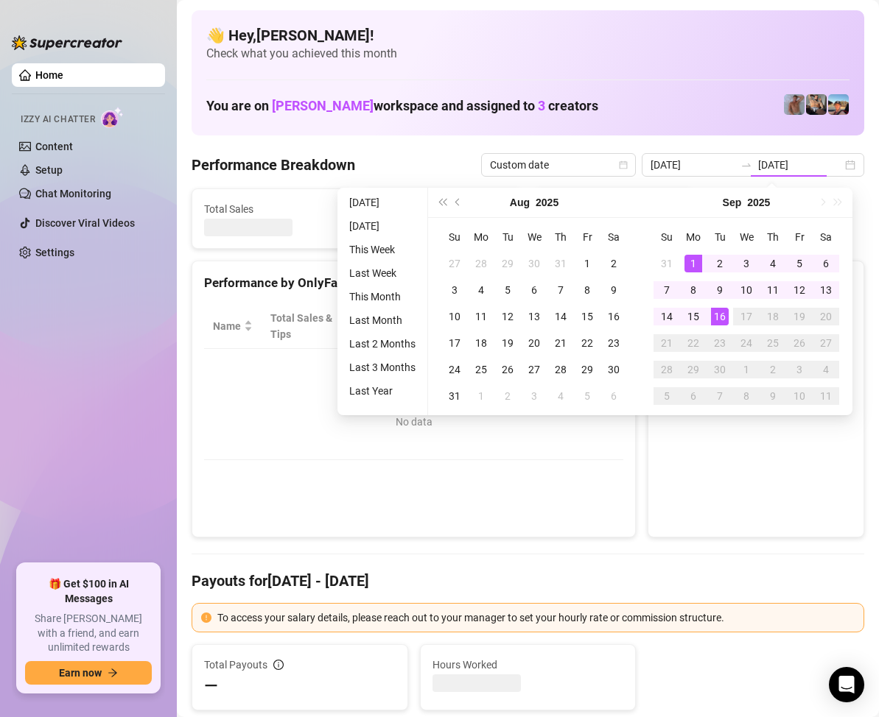
type input "[DATE]"
